Goal: Task Accomplishment & Management: Use online tool/utility

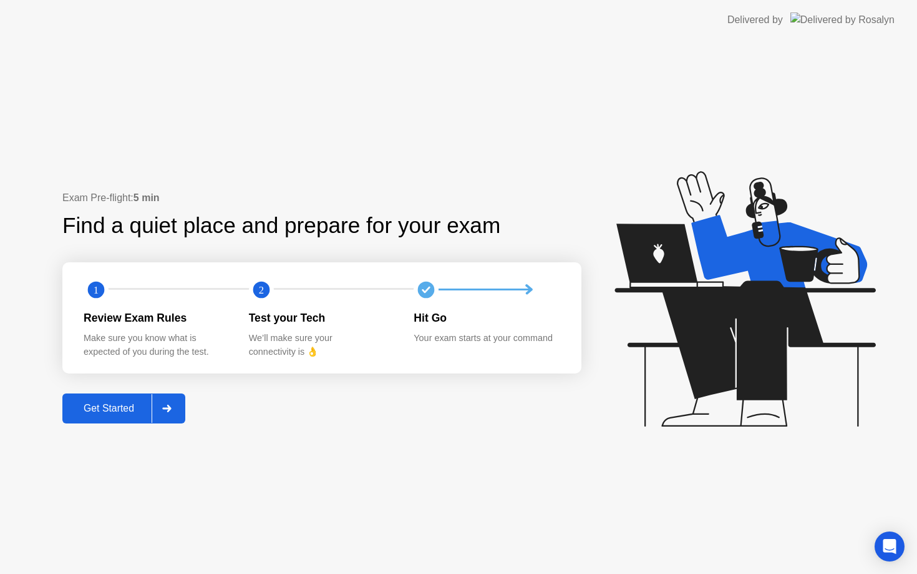
click at [120, 409] on div "Get Started" at bounding box center [108, 408] width 85 height 11
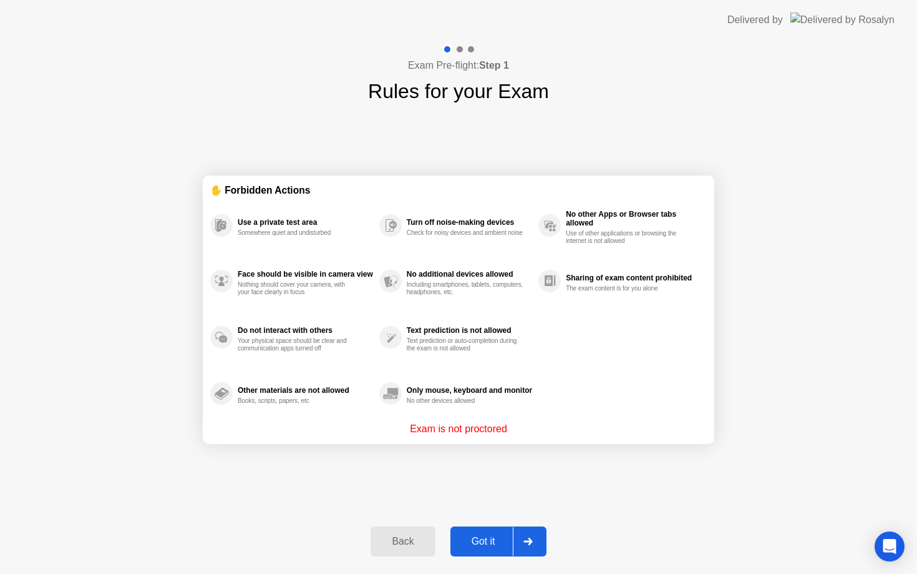
click at [485, 538] on div "Got it" at bounding box center [483, 540] width 59 height 11
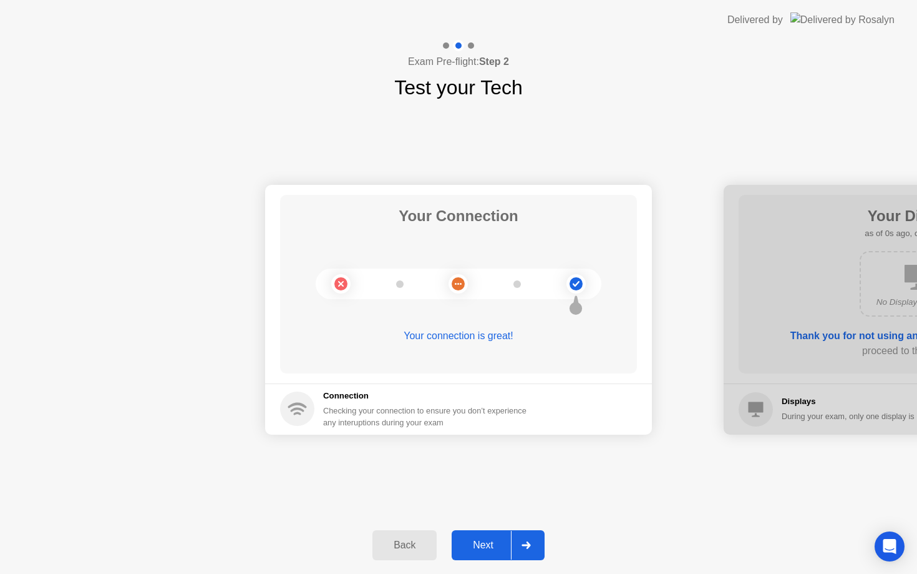
click at [498, 544] on div "Next" at bounding box center [484, 544] width 56 height 11
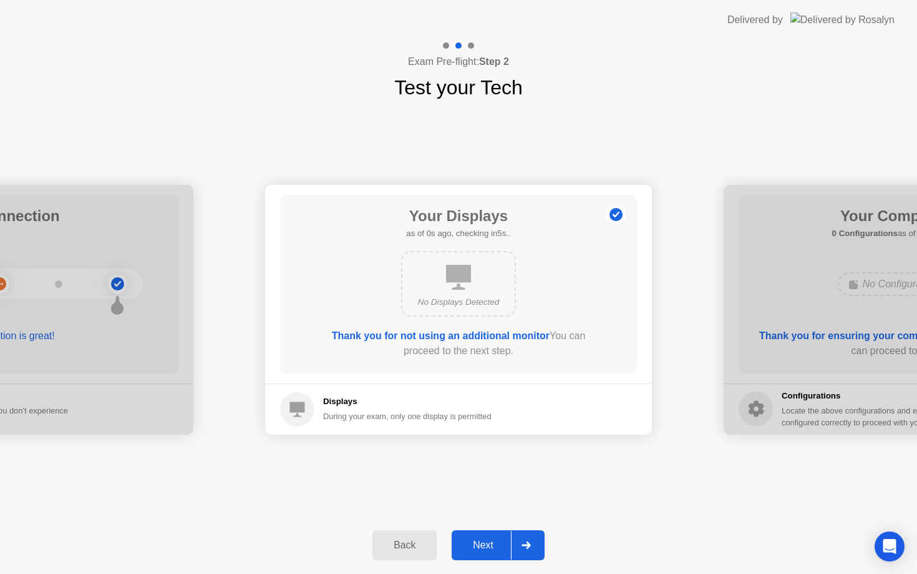
click at [498, 544] on div "Next" at bounding box center [484, 544] width 56 height 11
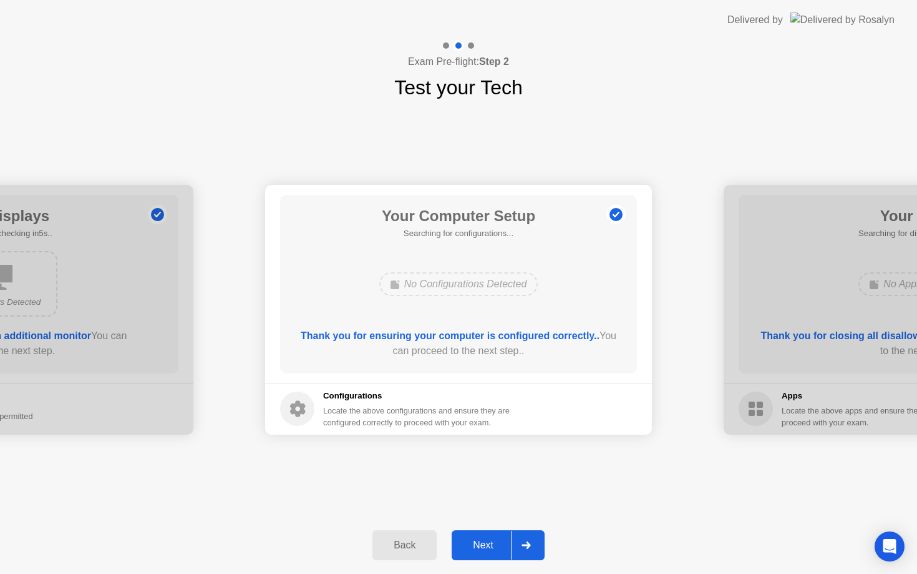
click at [498, 544] on div "Next" at bounding box center [484, 544] width 56 height 11
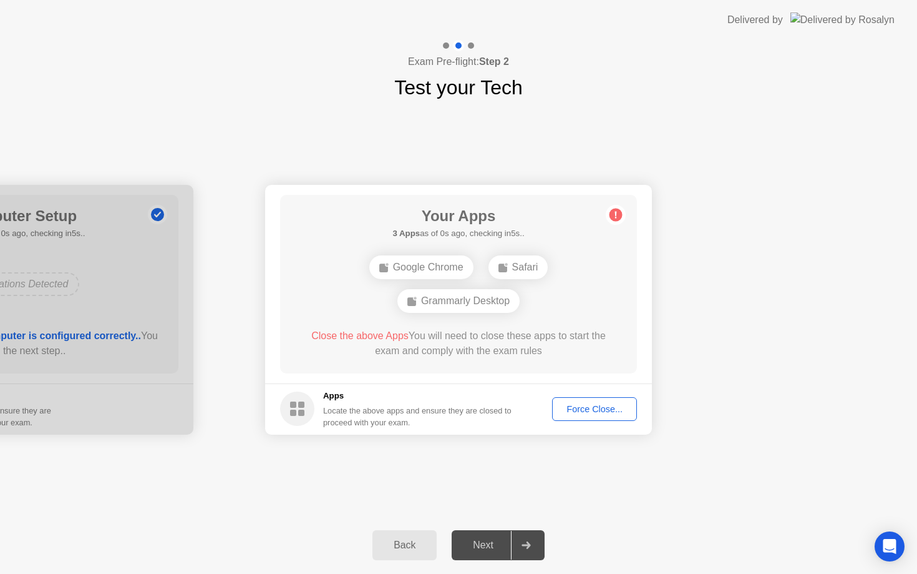
click at [499, 544] on div "Next" at bounding box center [484, 544] width 56 height 11
click at [608, 409] on div "Force Close..." at bounding box center [595, 409] width 76 height 10
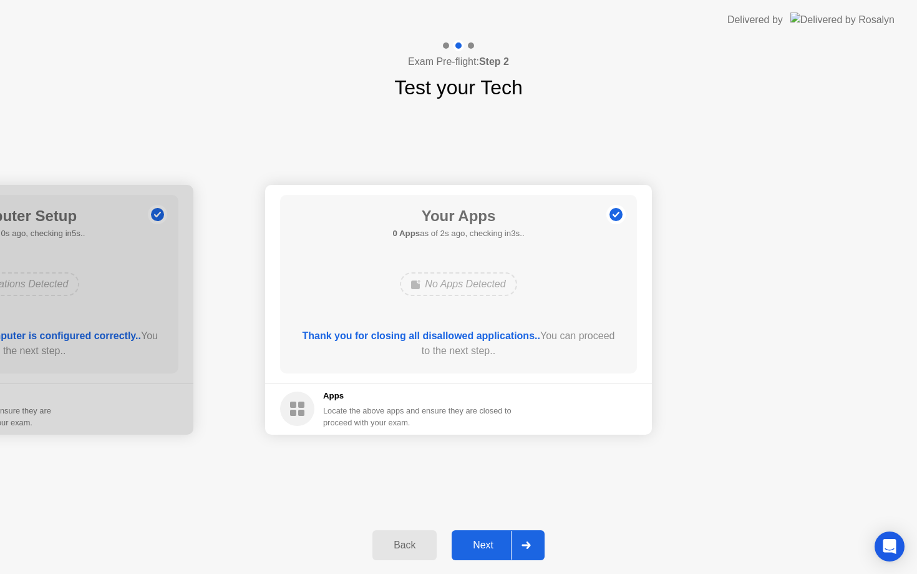
click at [495, 545] on div "Next" at bounding box center [484, 544] width 56 height 11
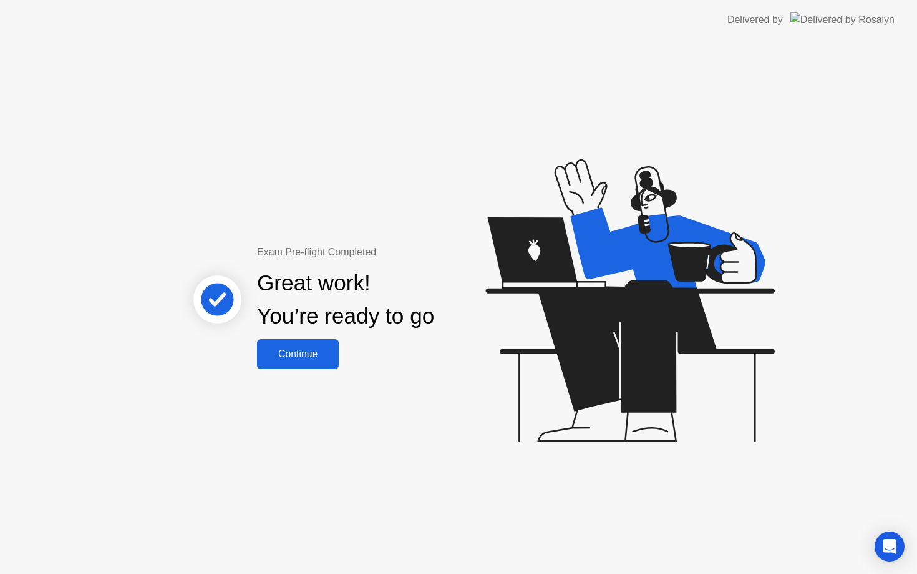
click at [279, 349] on div "Continue" at bounding box center [298, 353] width 74 height 11
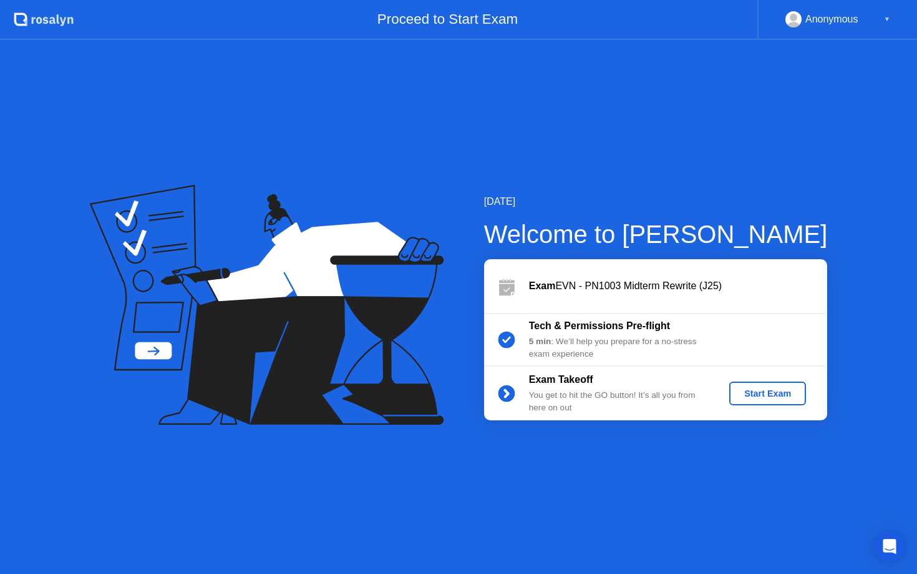
click at [740, 394] on div "Start Exam" at bounding box center [768, 393] width 67 height 10
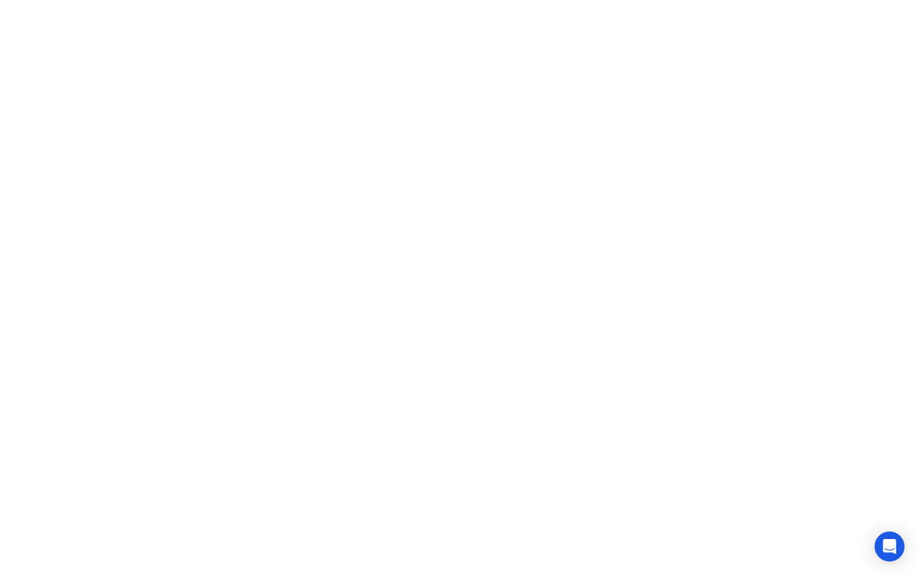
click div "Exam Rules"
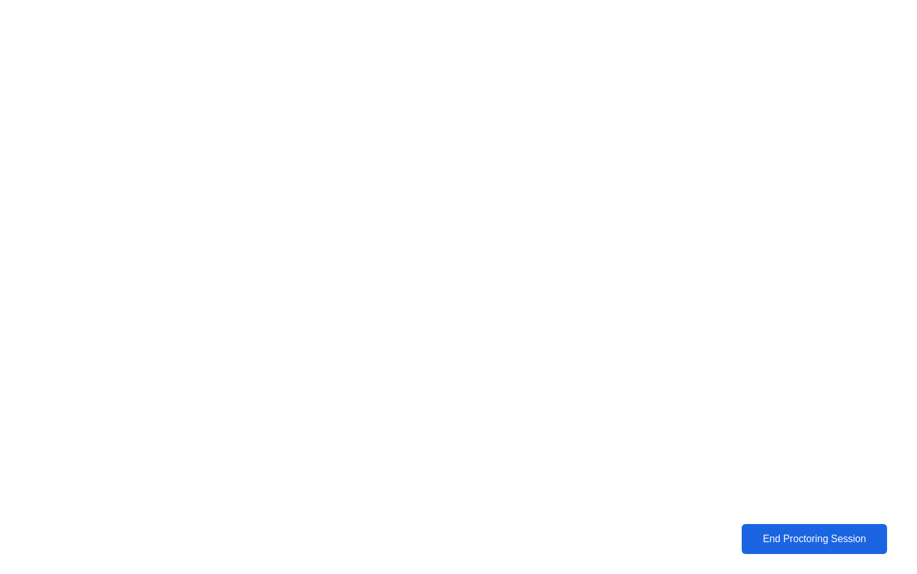
click at [806, 536] on div "End Proctoring Session" at bounding box center [814, 538] width 150 height 12
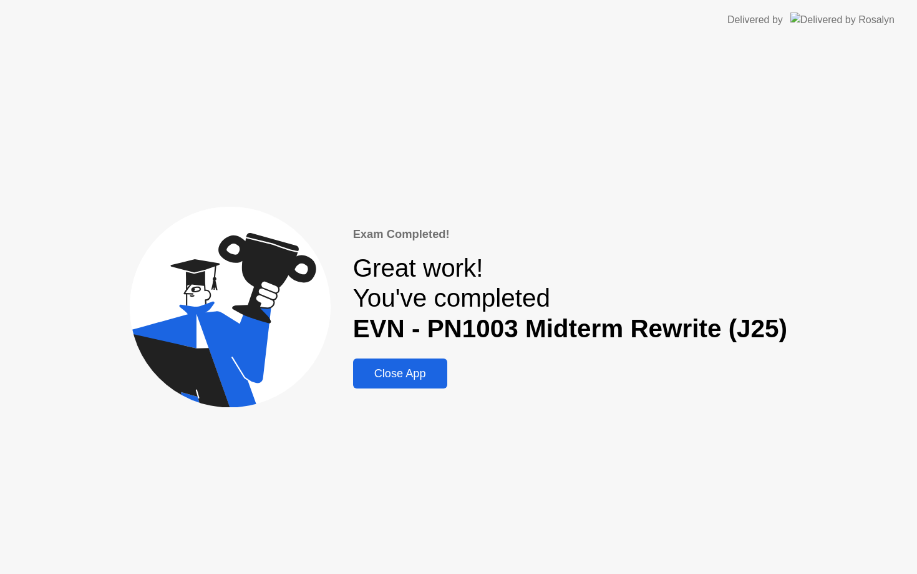
click at [421, 373] on div "Close App" at bounding box center [400, 373] width 87 height 13
